Goal: Task Accomplishment & Management: Use online tool/utility

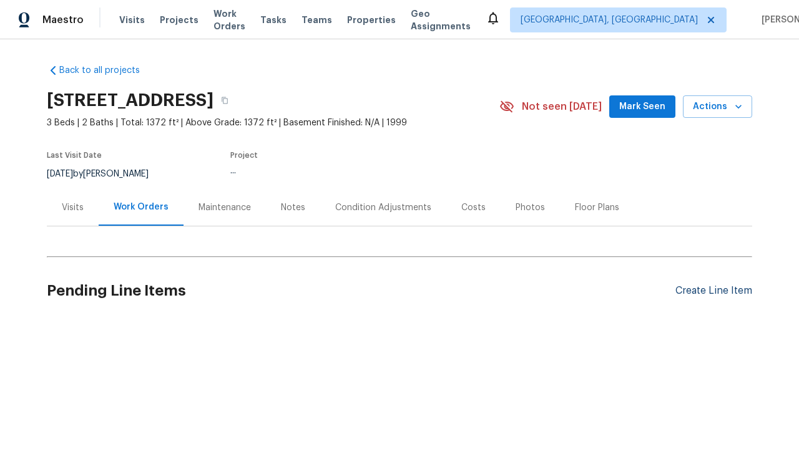
click at [708, 291] on div "Create Line Item" at bounding box center [713, 291] width 77 height 12
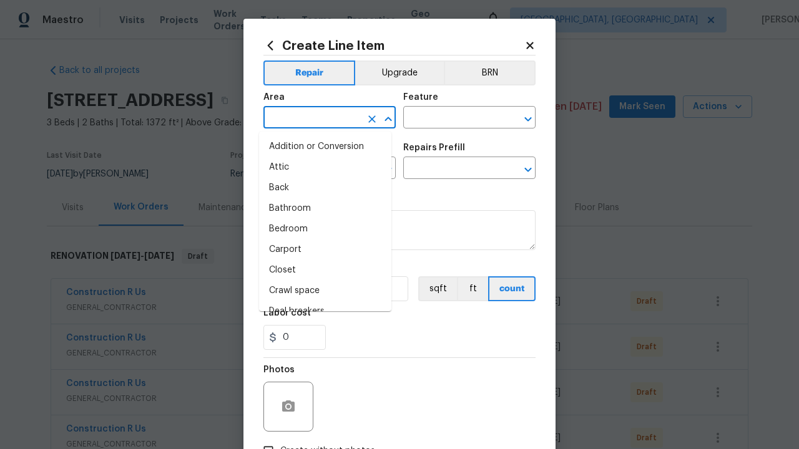
click at [320, 229] on li "Bedroom" at bounding box center [325, 229] width 132 height 21
type input "Bedroom"
type input "Flooring"
type input "Wallpaper"
click at [447, 170] on input "text" at bounding box center [451, 169] width 97 height 19
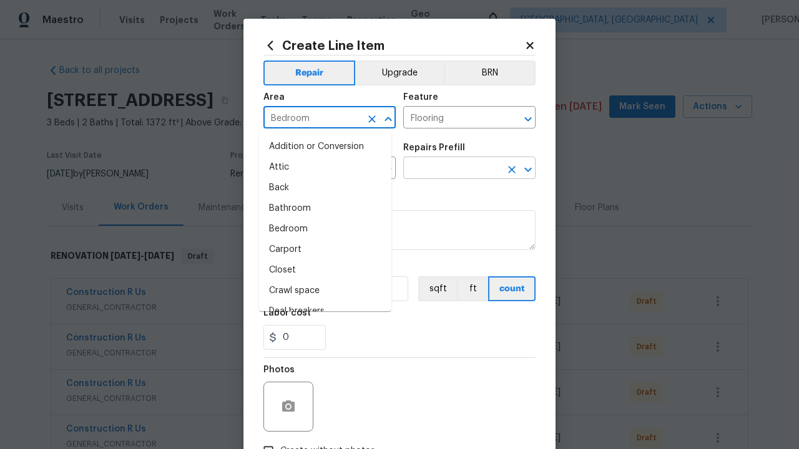
type input "Remove"
